Goal: Communication & Community: Answer question/provide support

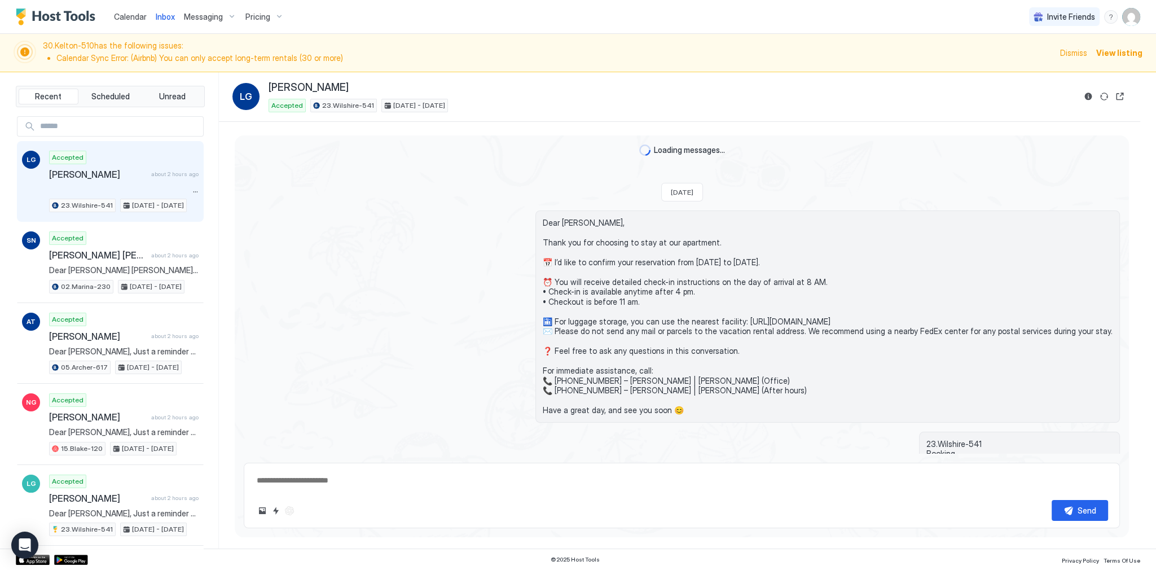
scroll to position [3458, 0]
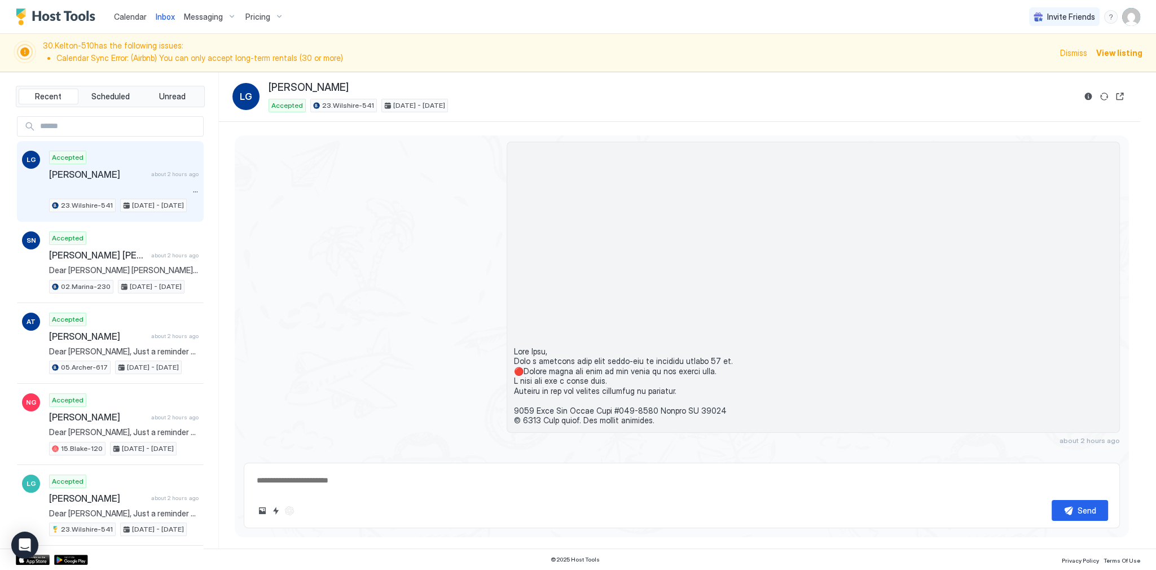
click at [535, 285] on span at bounding box center [813, 287] width 598 height 276
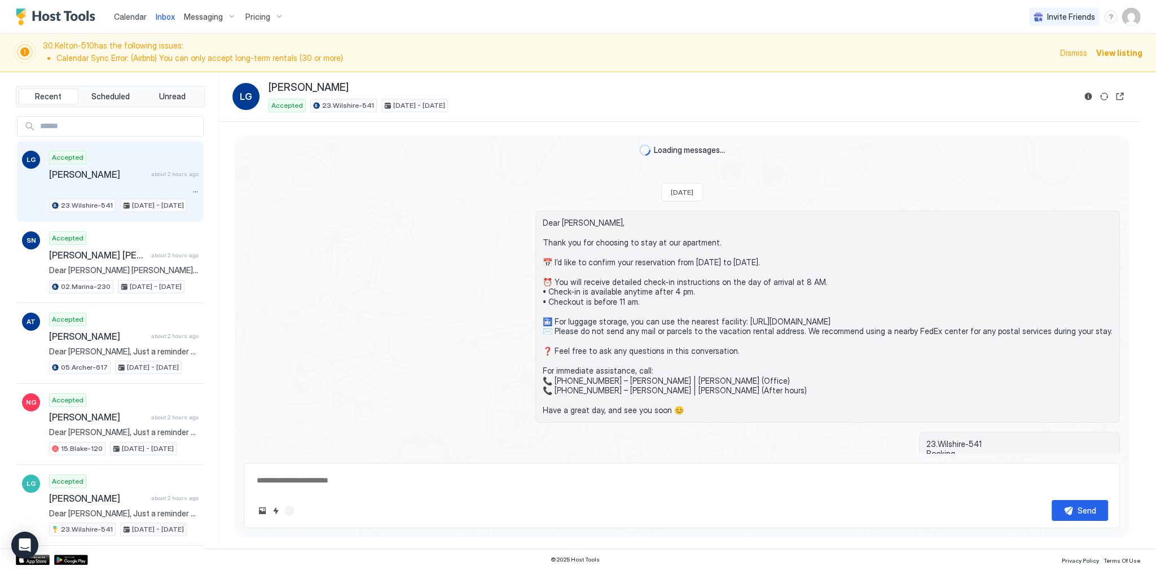
scroll to position [3458, 0]
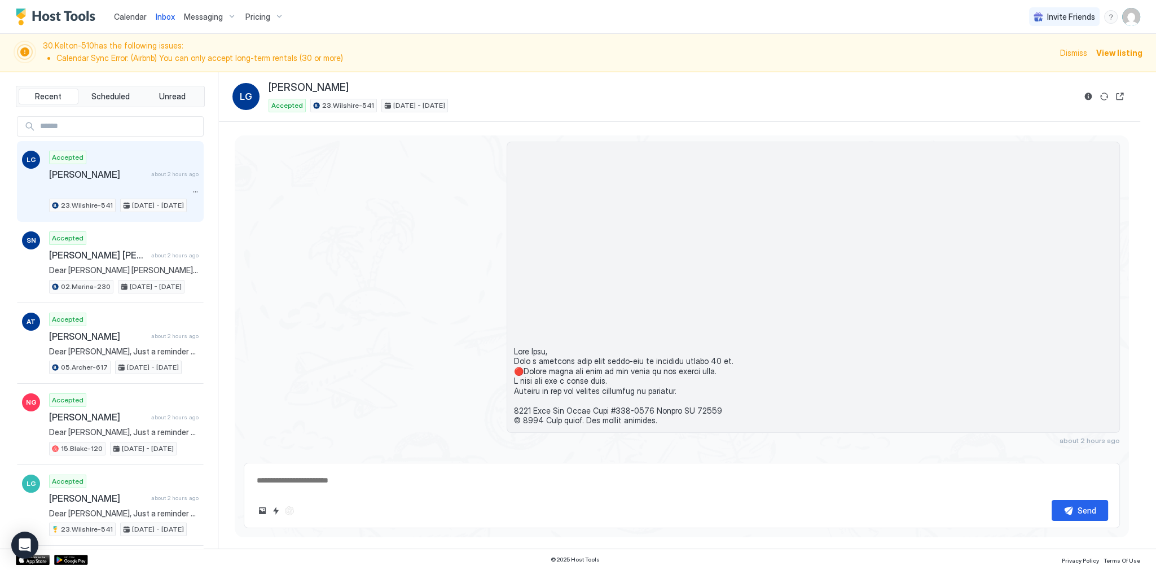
type textarea "*"
click at [402, 239] on div "about 2 hours ago" at bounding box center [682, 293] width 876 height 303
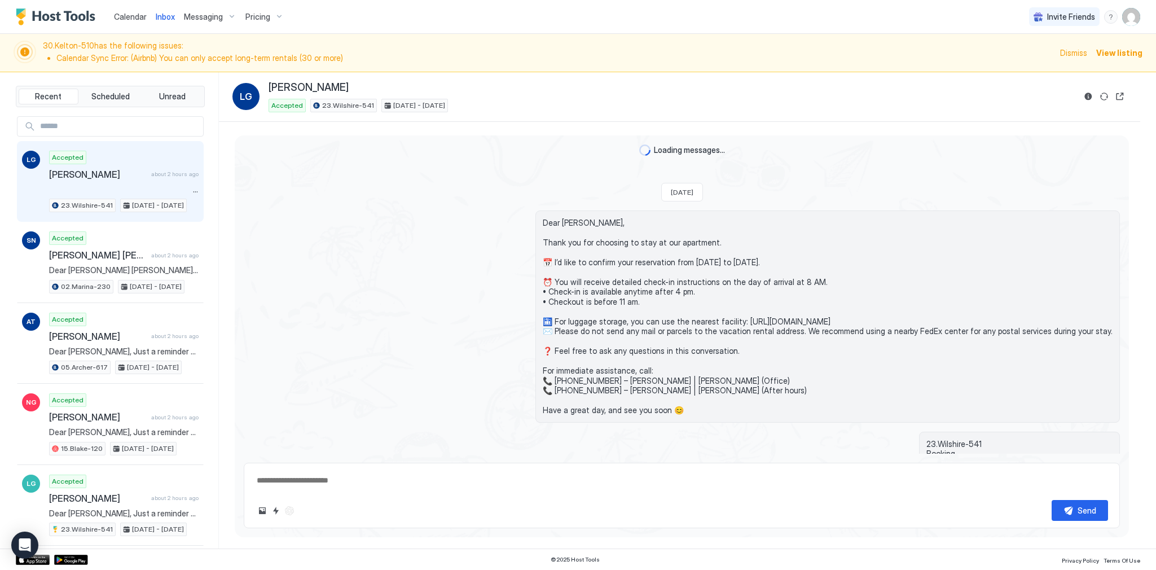
type textarea "*"
